Goal: Task Accomplishment & Management: Manage account settings

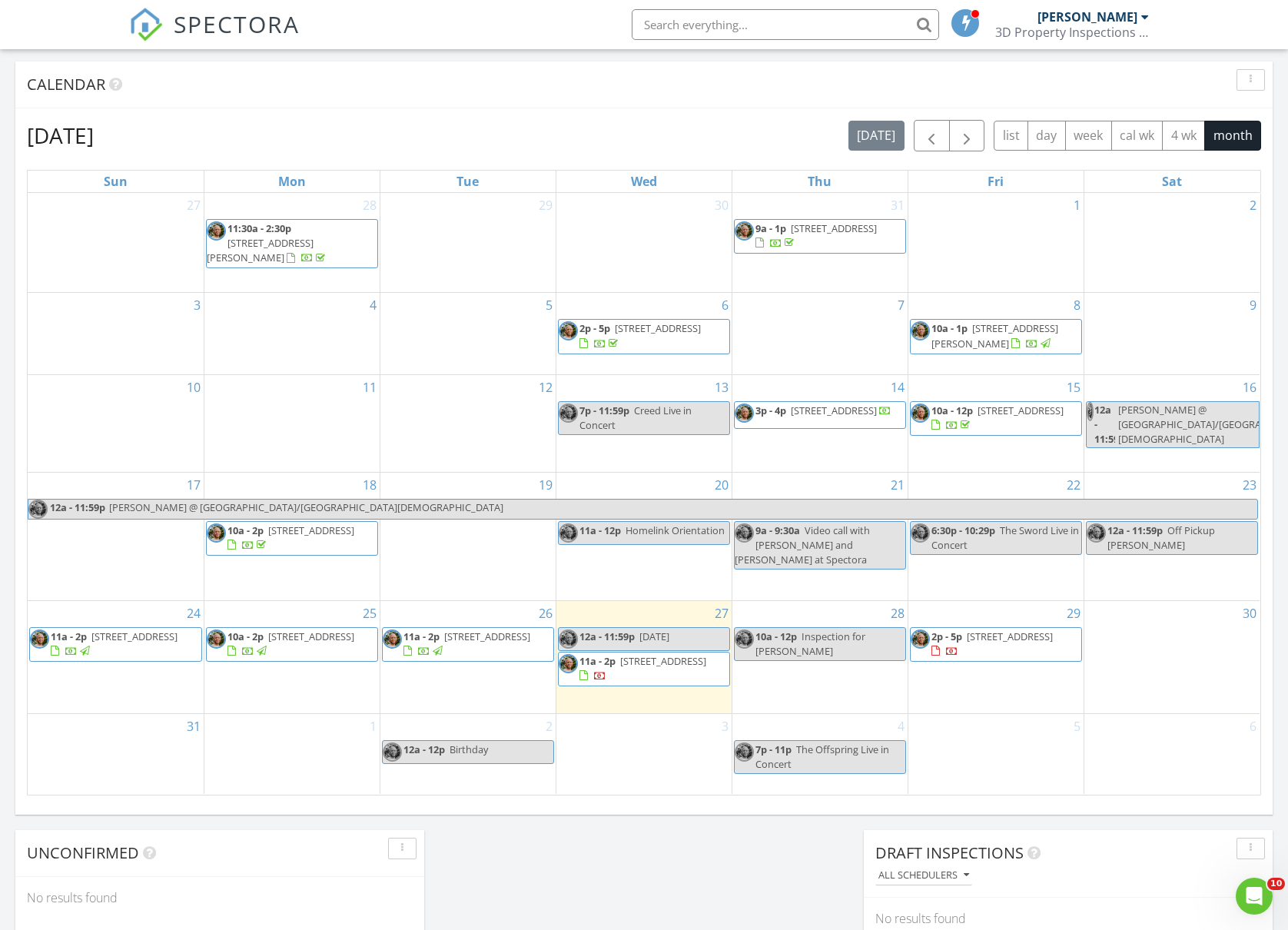
scroll to position [1430, 1319]
click at [529, 646] on span "11a - 2p 1224 S 24th Ave, Yakima 98902" at bounding box center [468, 644] width 171 height 30
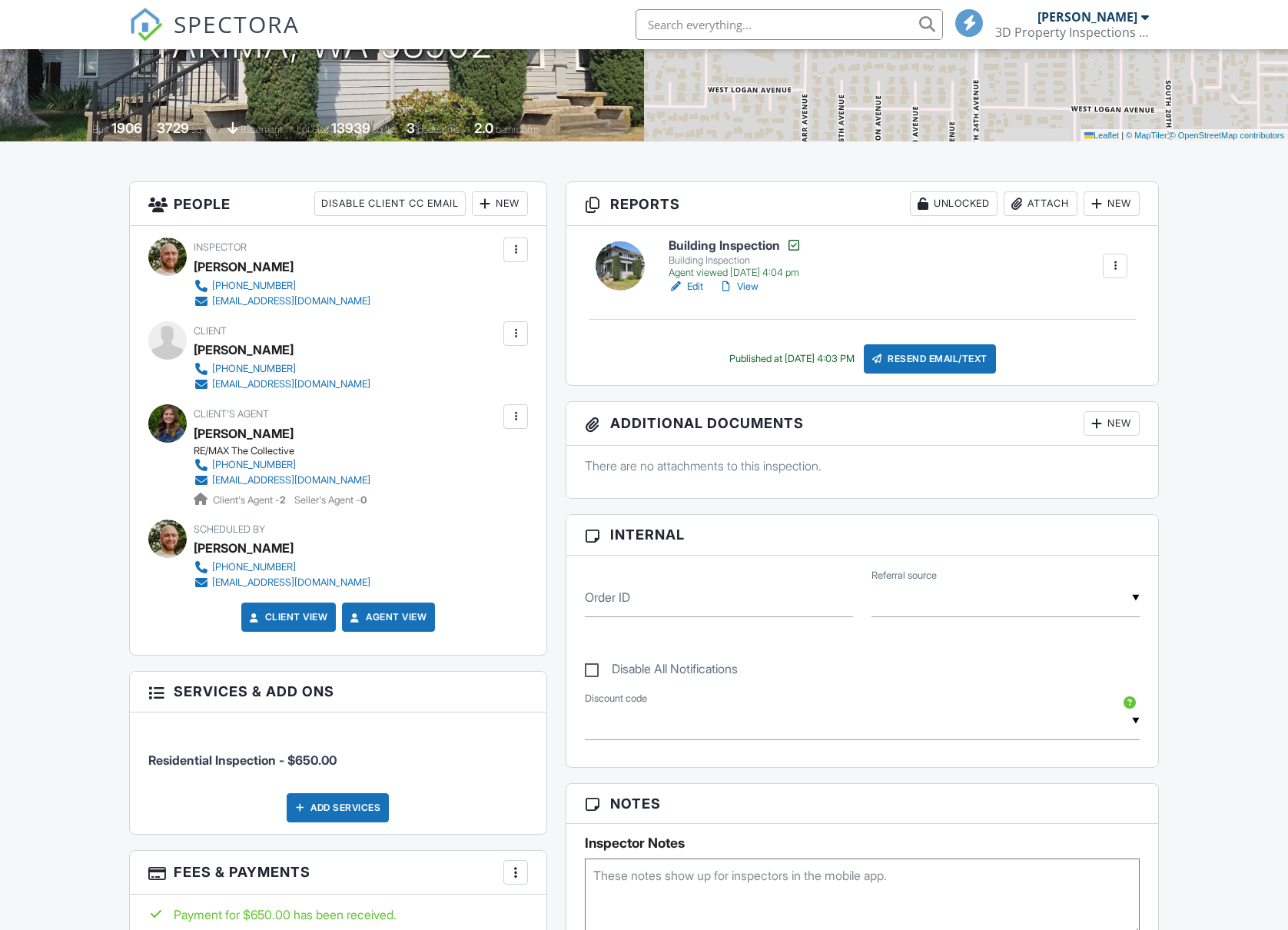
scroll to position [307, 0]
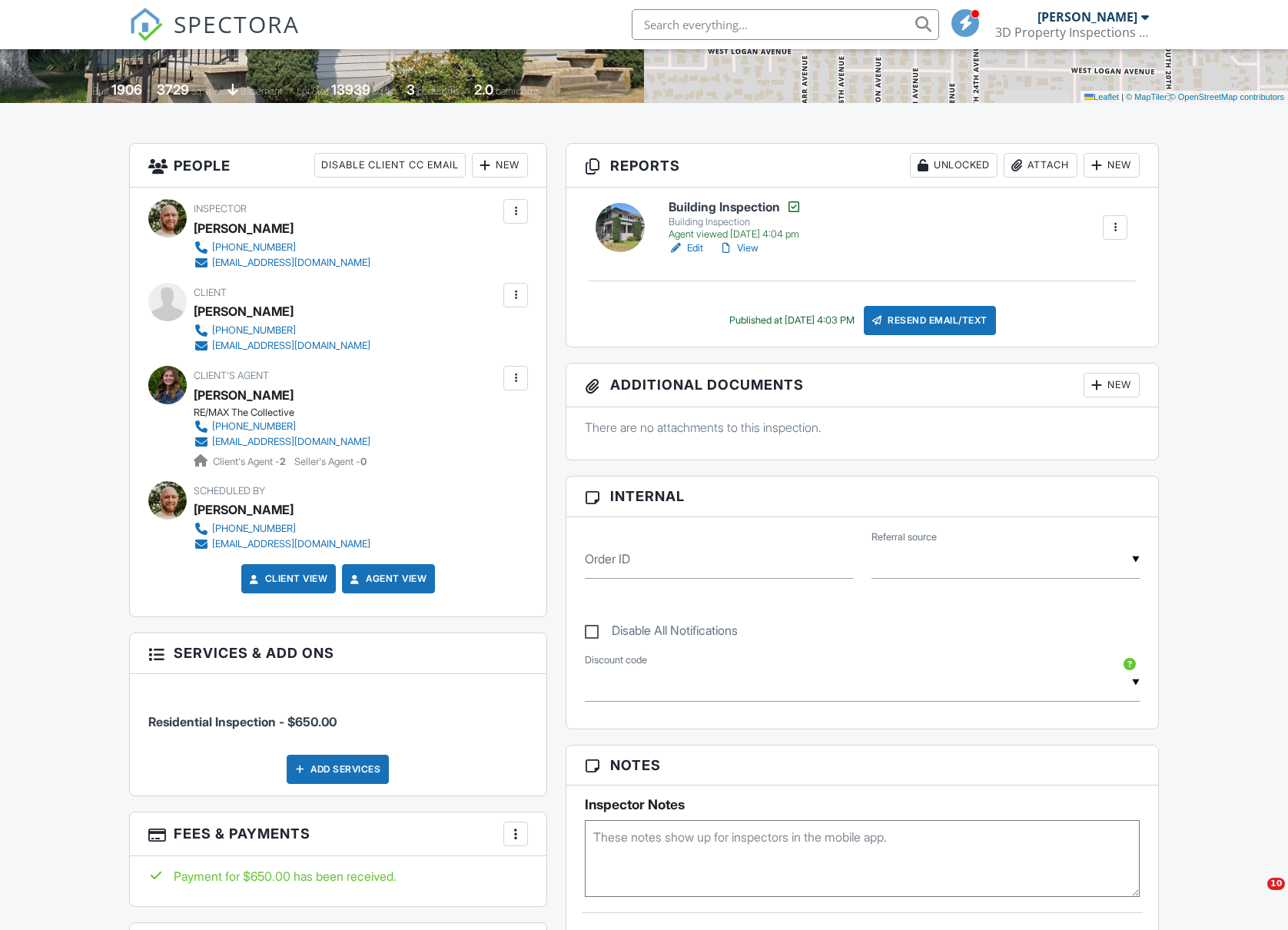
click at [1107, 234] on div at bounding box center [1115, 227] width 15 height 15
click at [1066, 348] on link "View Log" at bounding box center [1058, 342] width 125 height 17
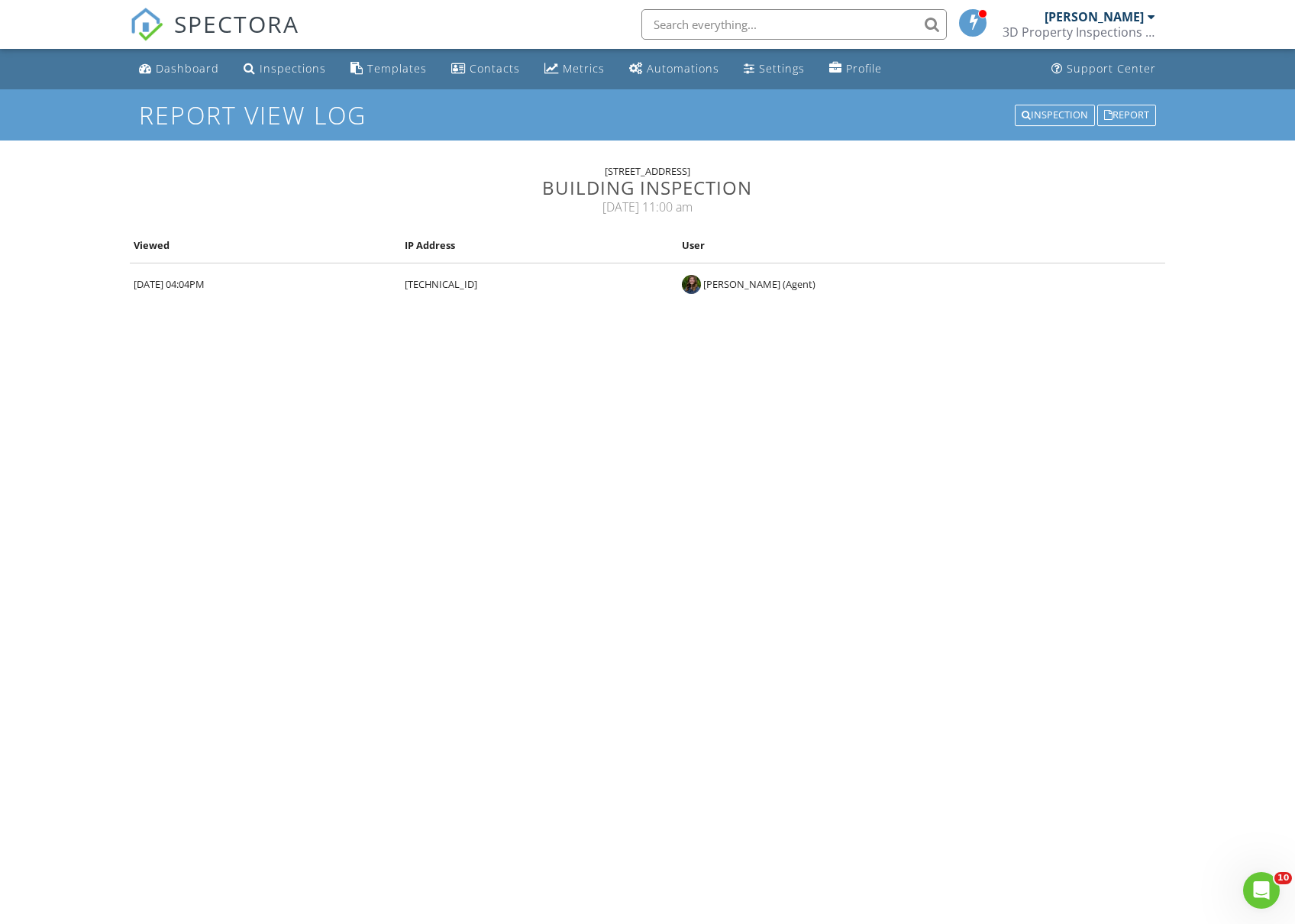
click at [188, 72] on div "Dashboard" at bounding box center [187, 68] width 63 height 14
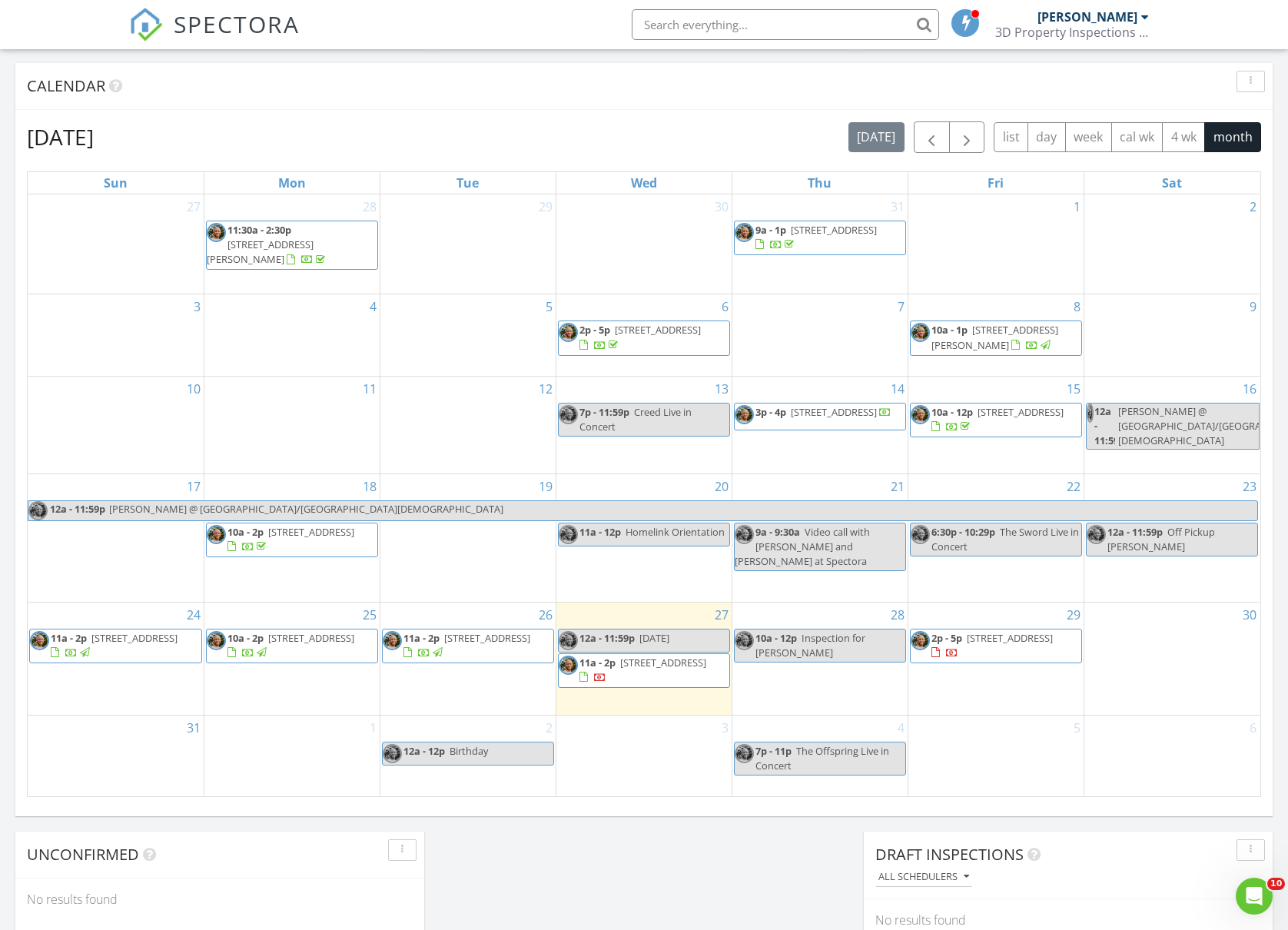
scroll to position [615, 0]
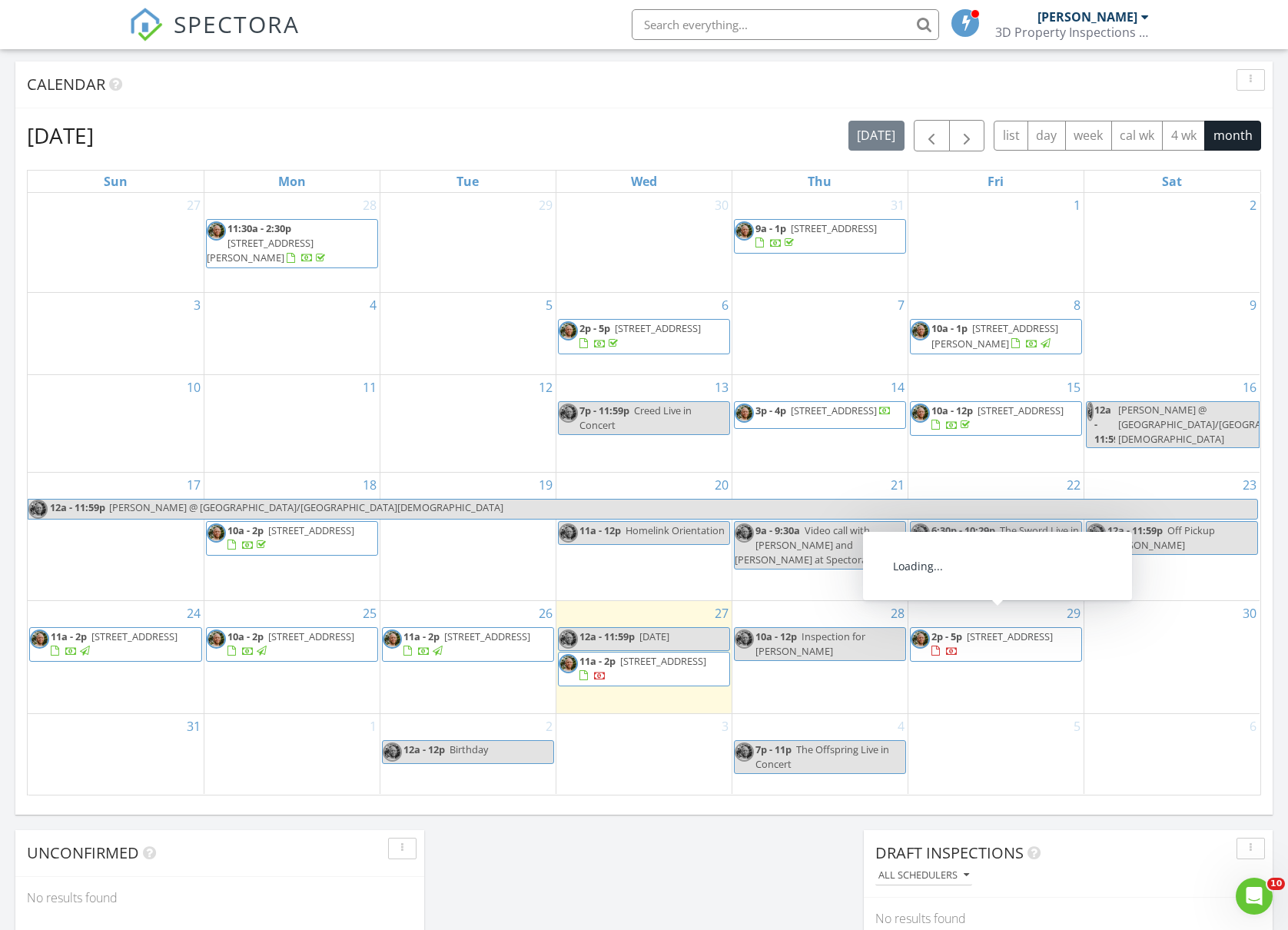
click at [1046, 629] on span "[STREET_ADDRESS]" at bounding box center [1010, 636] width 86 height 14
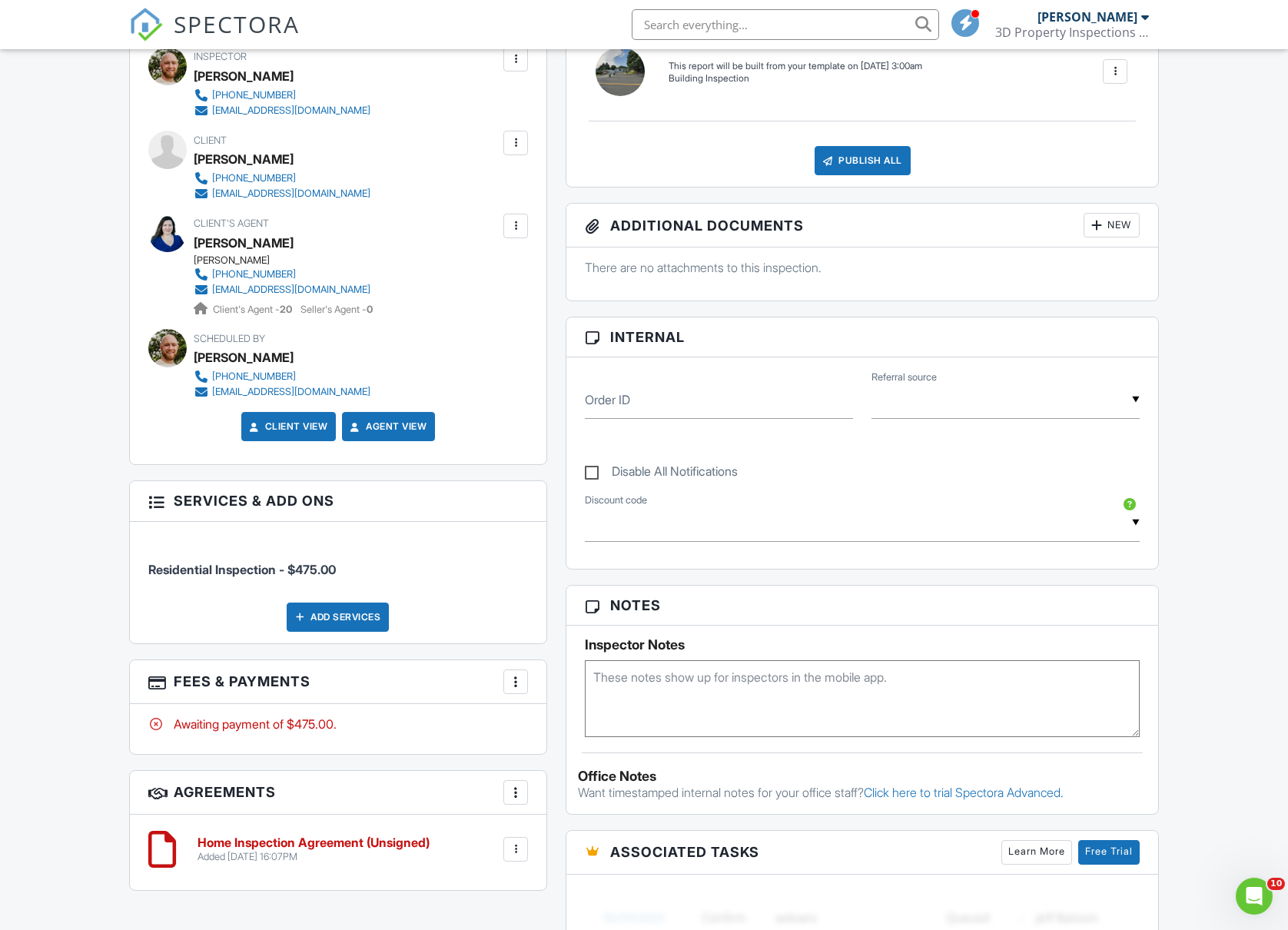
scroll to position [411, 0]
